Goal: Register for event/course

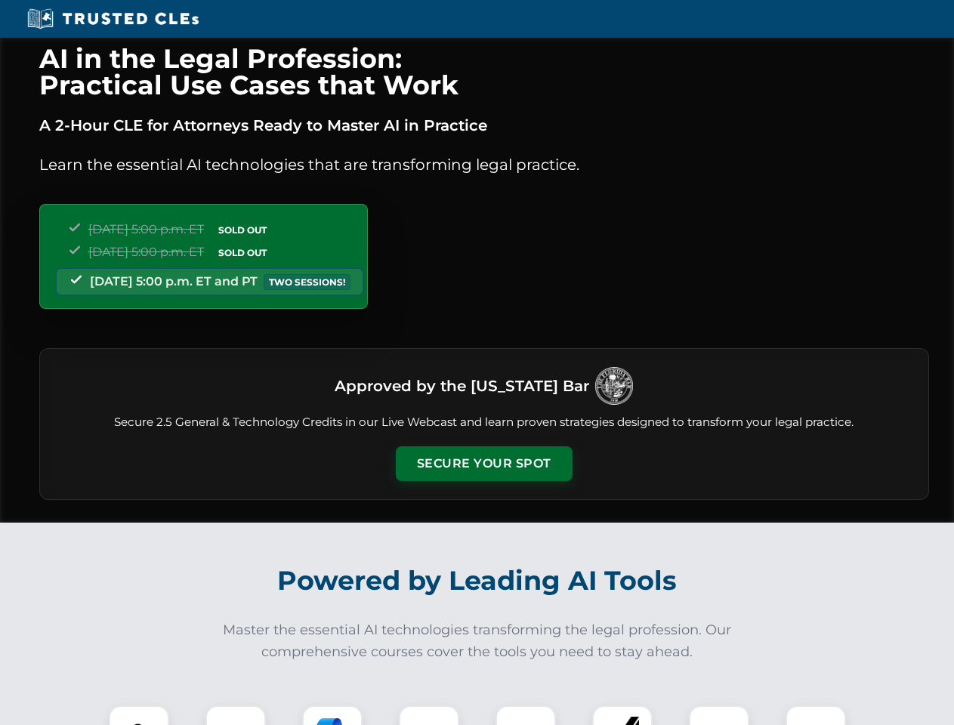
click at [484, 464] on button "Secure Your Spot" at bounding box center [484, 464] width 177 height 35
click at [139, 715] on img at bounding box center [139, 736] width 44 height 44
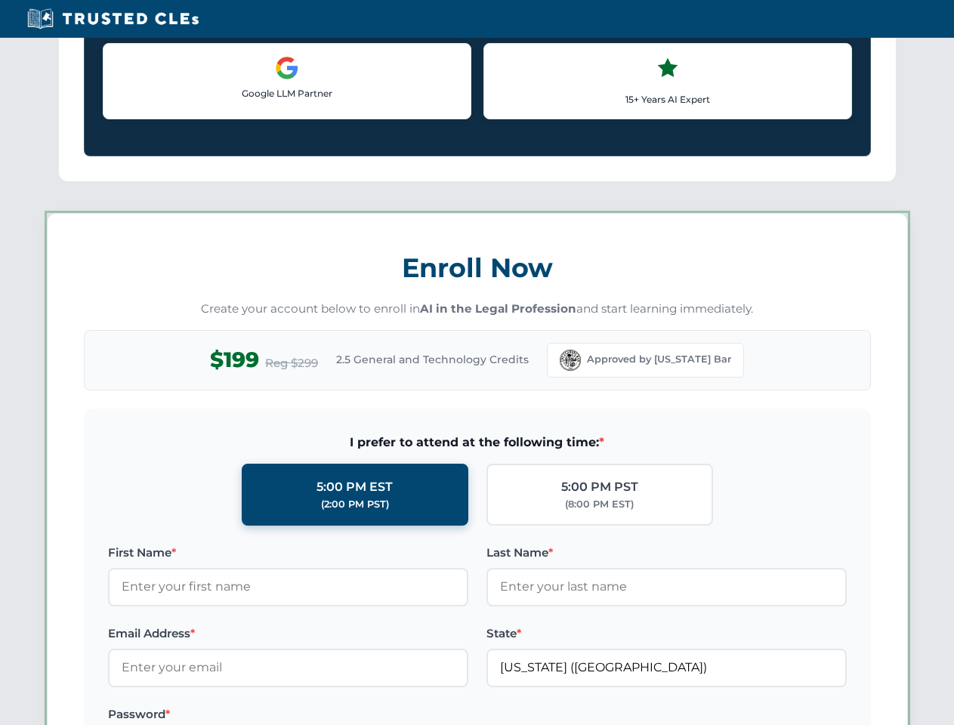
click at [332, 715] on label "Password *" at bounding box center [288, 715] width 360 height 18
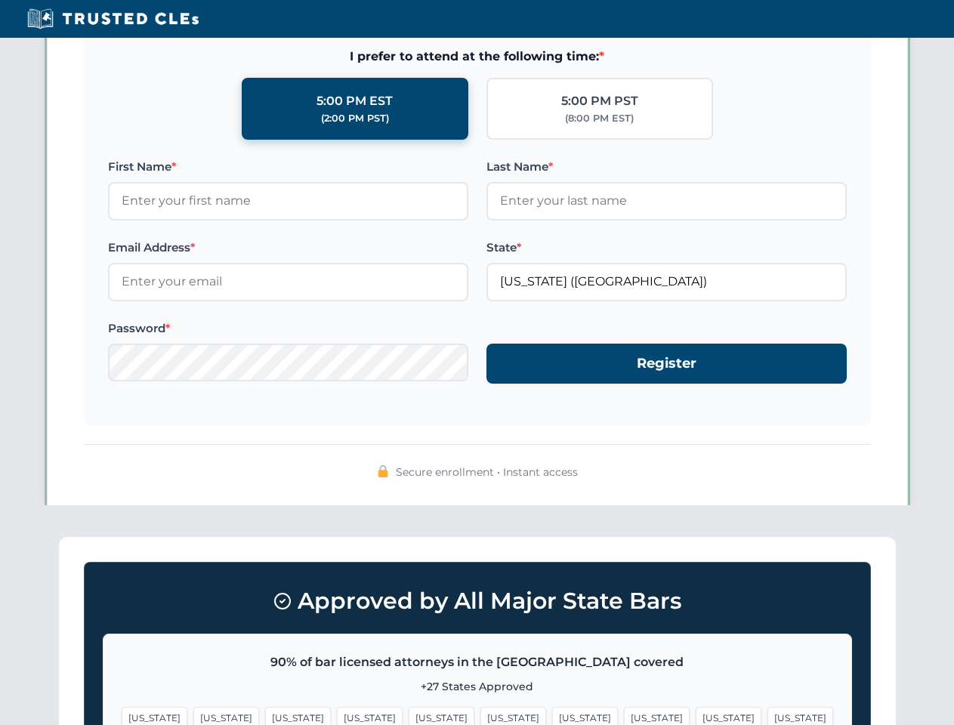
click at [696, 715] on span "[US_STATE]" at bounding box center [729, 718] width 66 height 22
